Goal: Check status

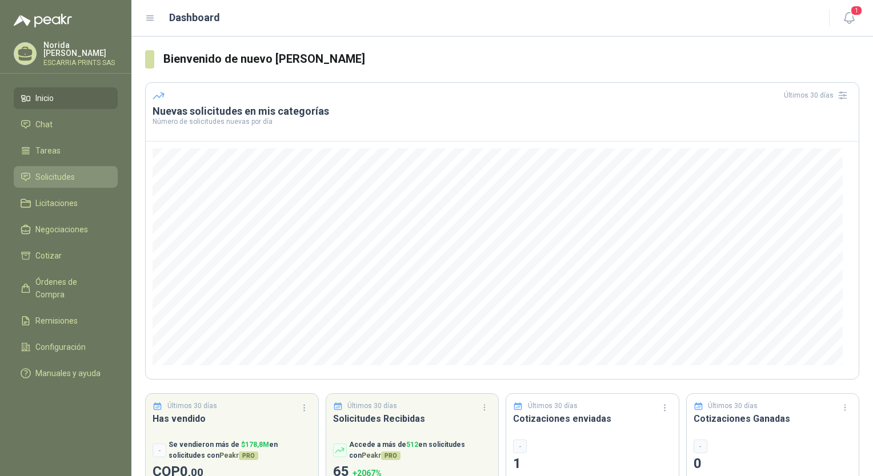
click at [57, 171] on span "Solicitudes" at bounding box center [54, 177] width 39 height 13
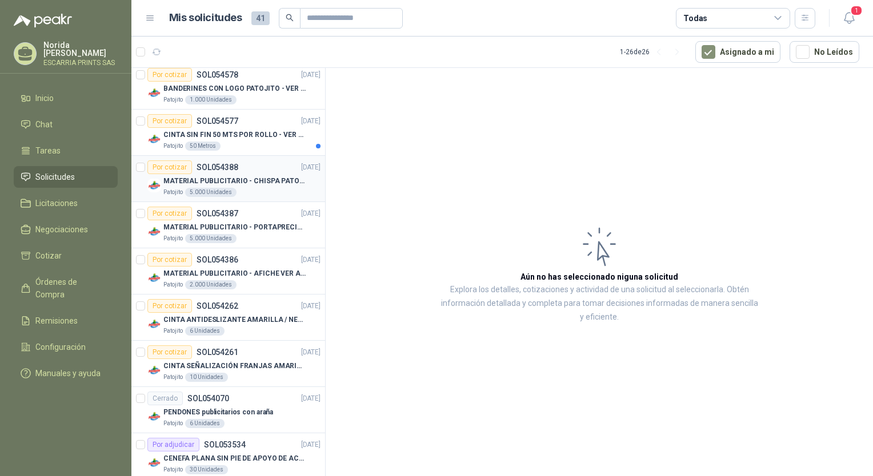
scroll to position [343, 0]
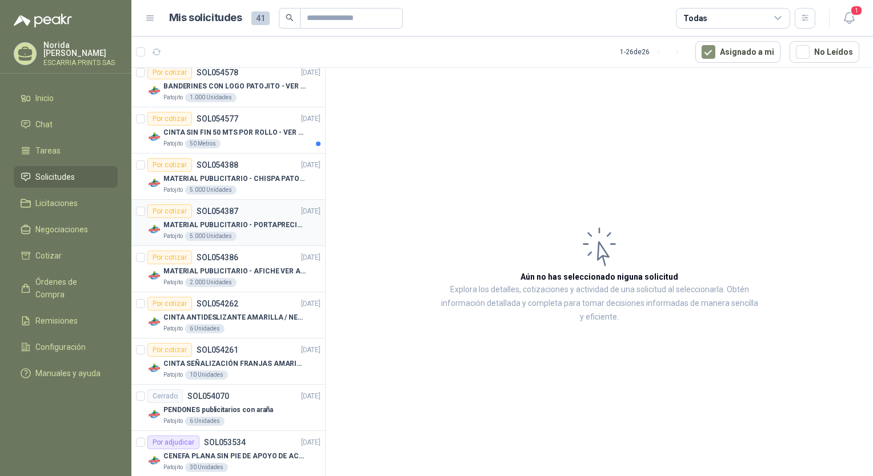
click at [243, 216] on div "Por cotizar SOL054387 [DATE]" at bounding box center [233, 211] width 173 height 14
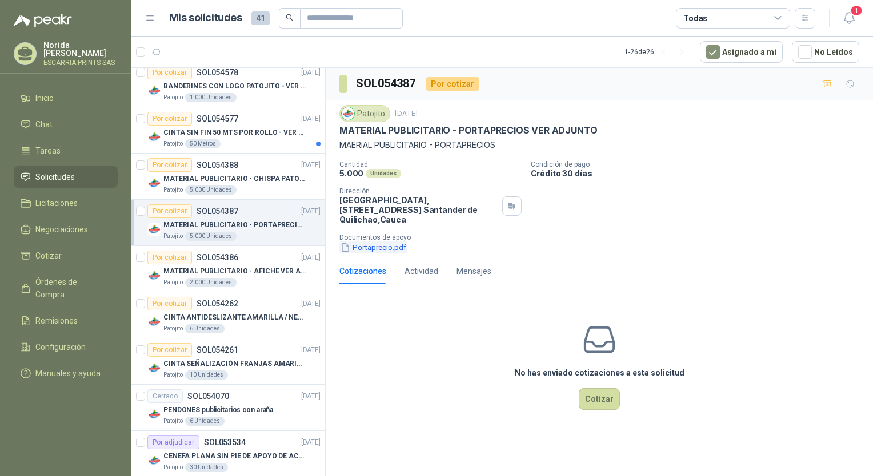
click at [370, 245] on button "Portaprecio.pdf" at bounding box center [373, 248] width 68 height 12
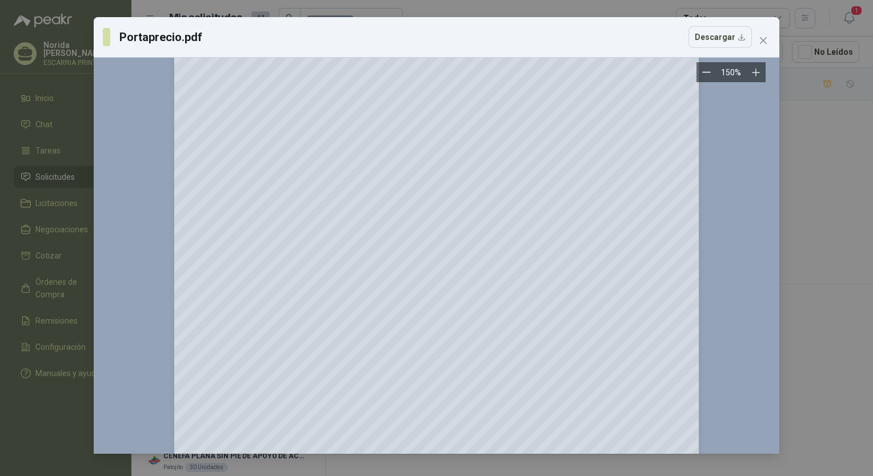
scroll to position [57, 0]
click at [762, 34] on button "Close" at bounding box center [763, 40] width 18 height 18
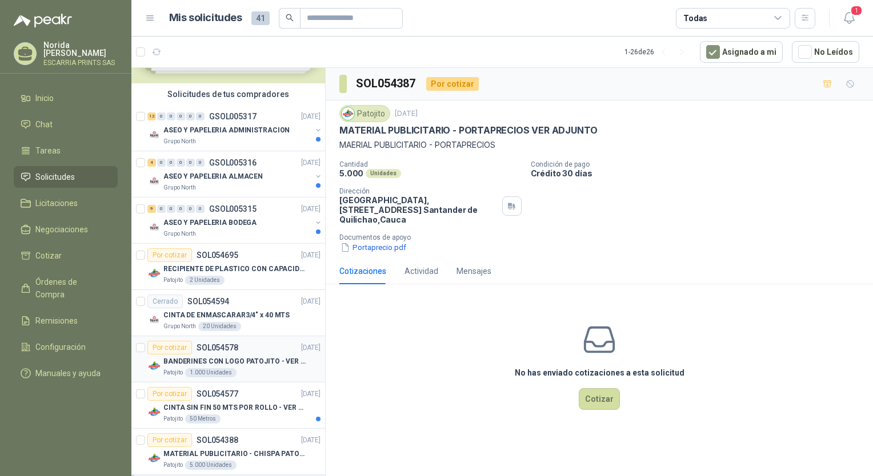
scroll to position [51, 0]
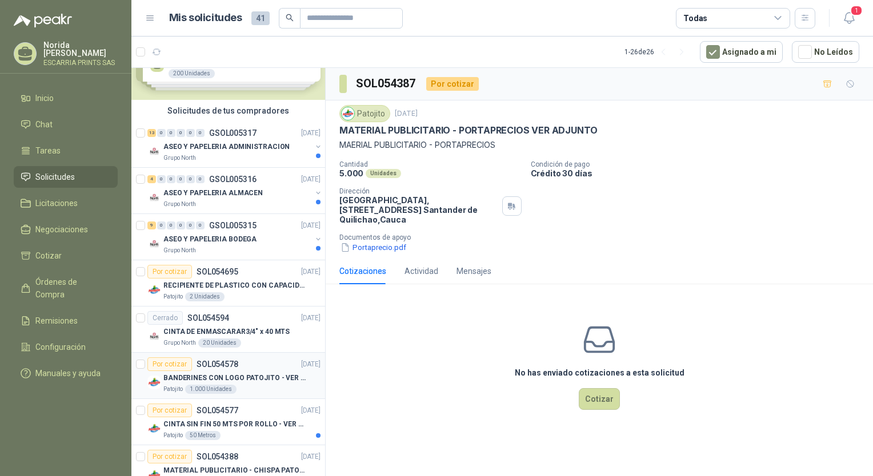
click at [198, 375] on p "BANDERINES CON LOGO PATOJITO - VER DOC ADJUNTO" at bounding box center [234, 378] width 142 height 11
click at [376, 244] on button "BANDERINES SEGÚN IMAGEN DE MUESTRA.pdf" at bounding box center [426, 248] width 174 height 12
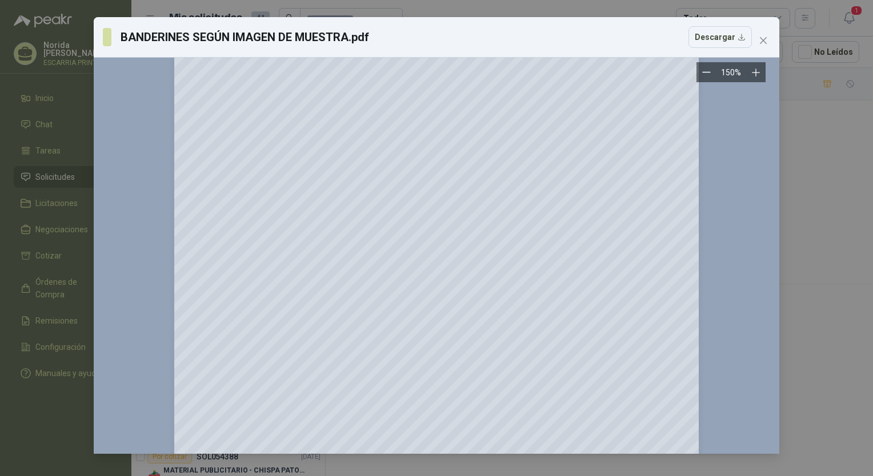
scroll to position [57, 0]
click at [767, 38] on icon "close" at bounding box center [762, 40] width 9 height 9
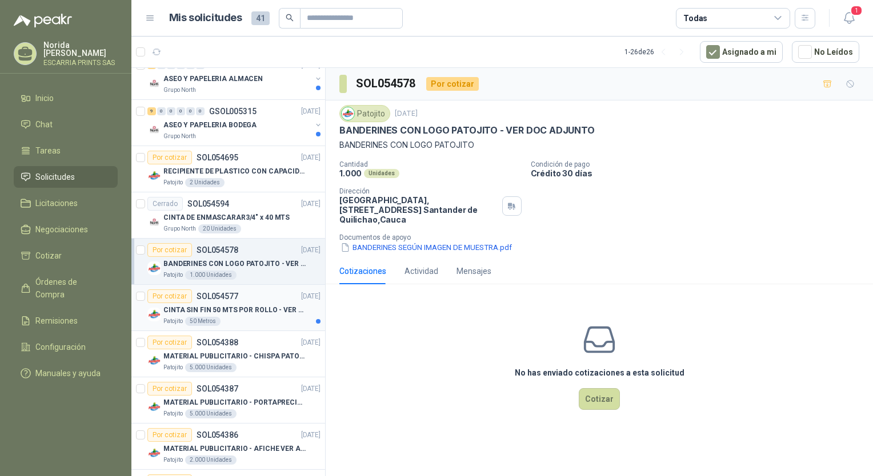
scroll to position [222, 0]
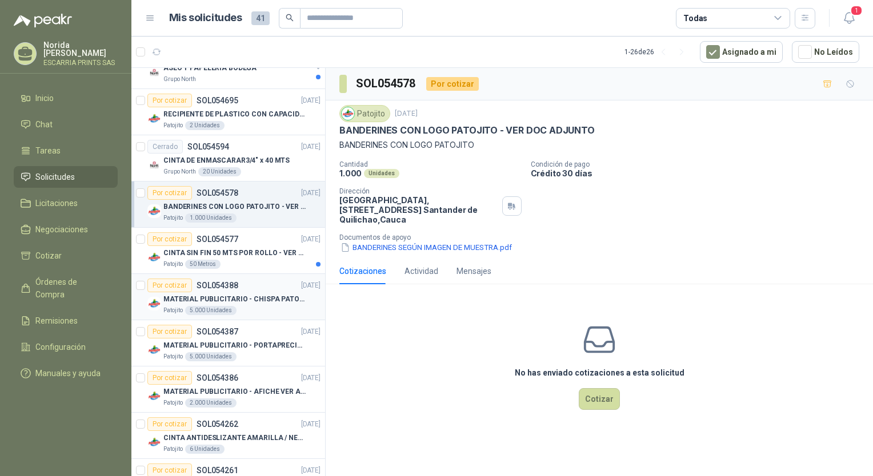
click at [258, 306] on div "Patojito 5.000 Unidades" at bounding box center [241, 310] width 157 height 9
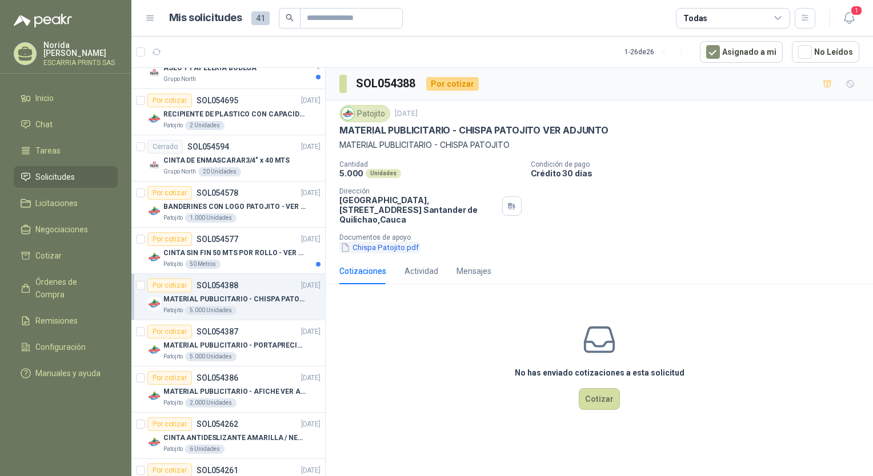
click at [374, 250] on button "Chispa Patojito.pdf" at bounding box center [379, 248] width 81 height 12
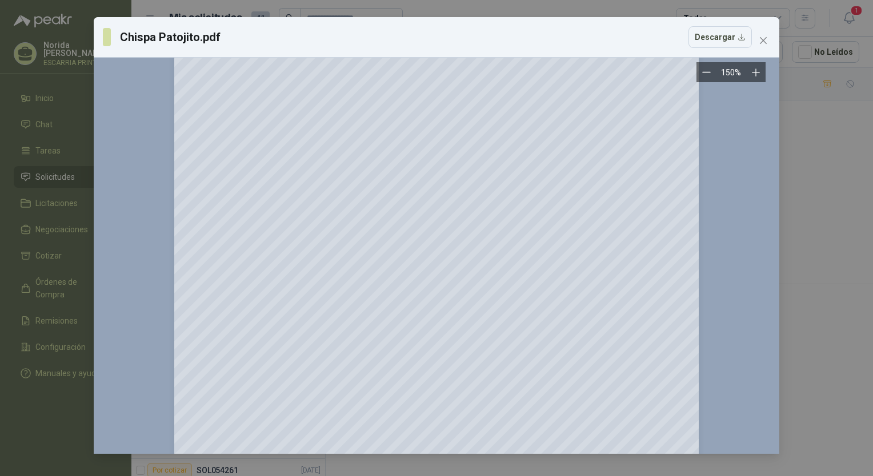
scroll to position [57, 0]
click at [768, 36] on span "Close" at bounding box center [763, 40] width 18 height 9
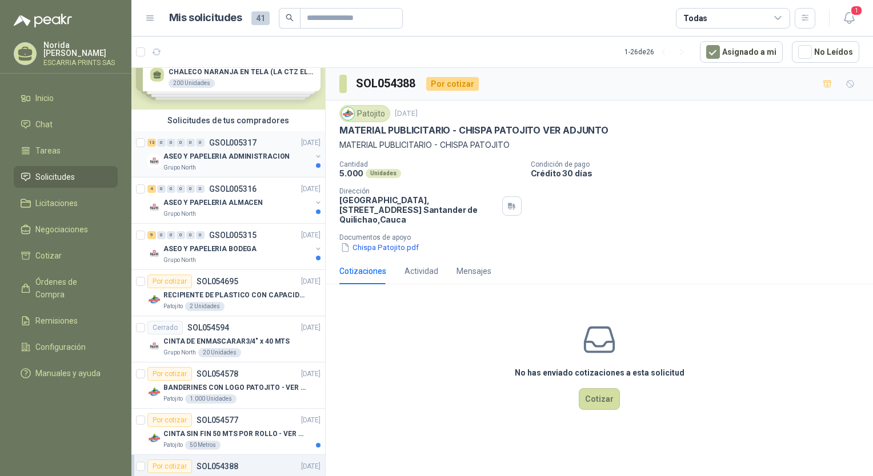
scroll to position [0, 0]
